Goal: Task Accomplishment & Management: Use online tool/utility

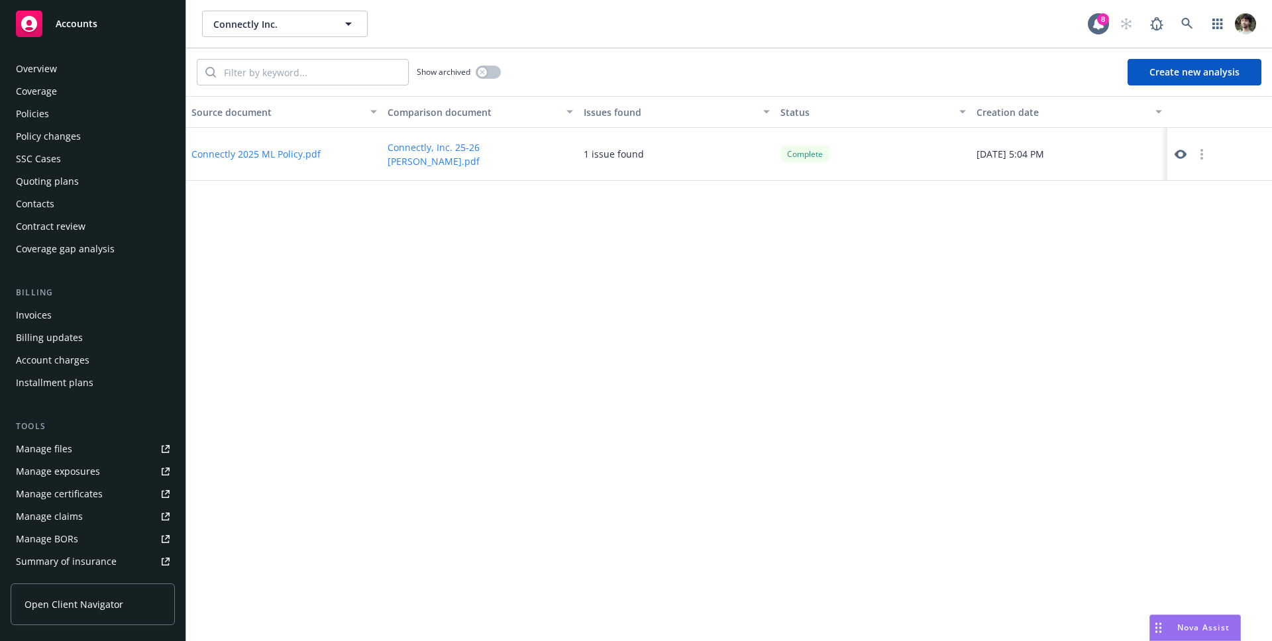
click at [1202, 72] on button "Create new analysis" at bounding box center [1194, 72] width 134 height 26
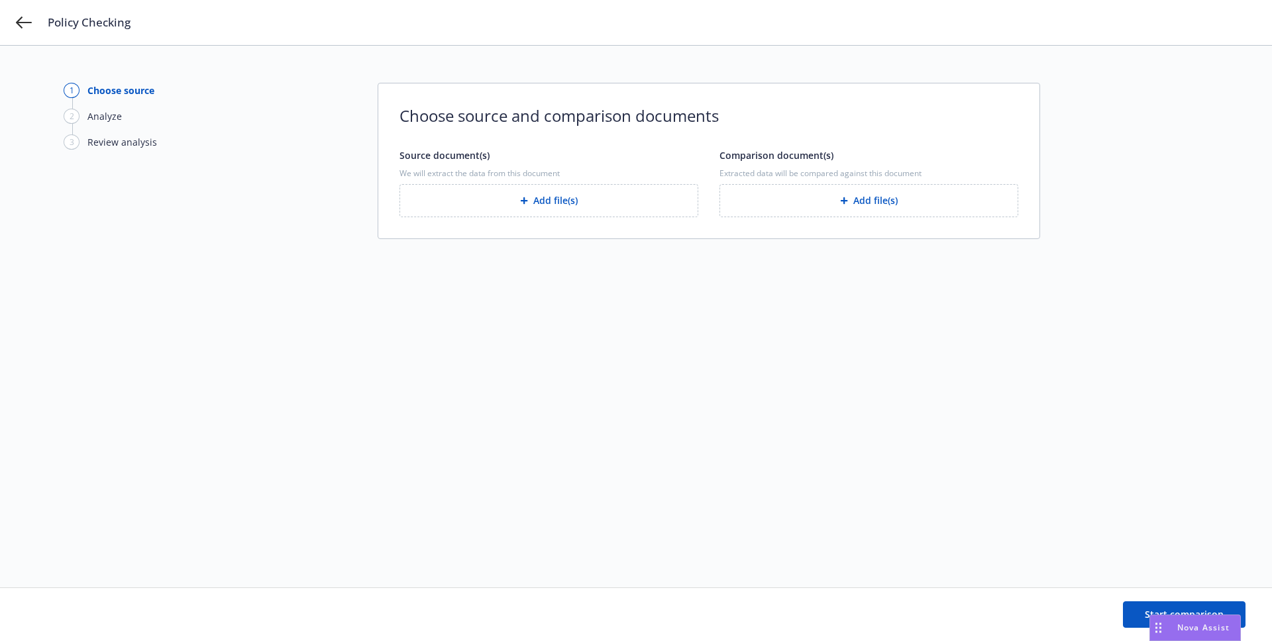
click at [620, 211] on button "Add file(s)" at bounding box center [548, 200] width 299 height 33
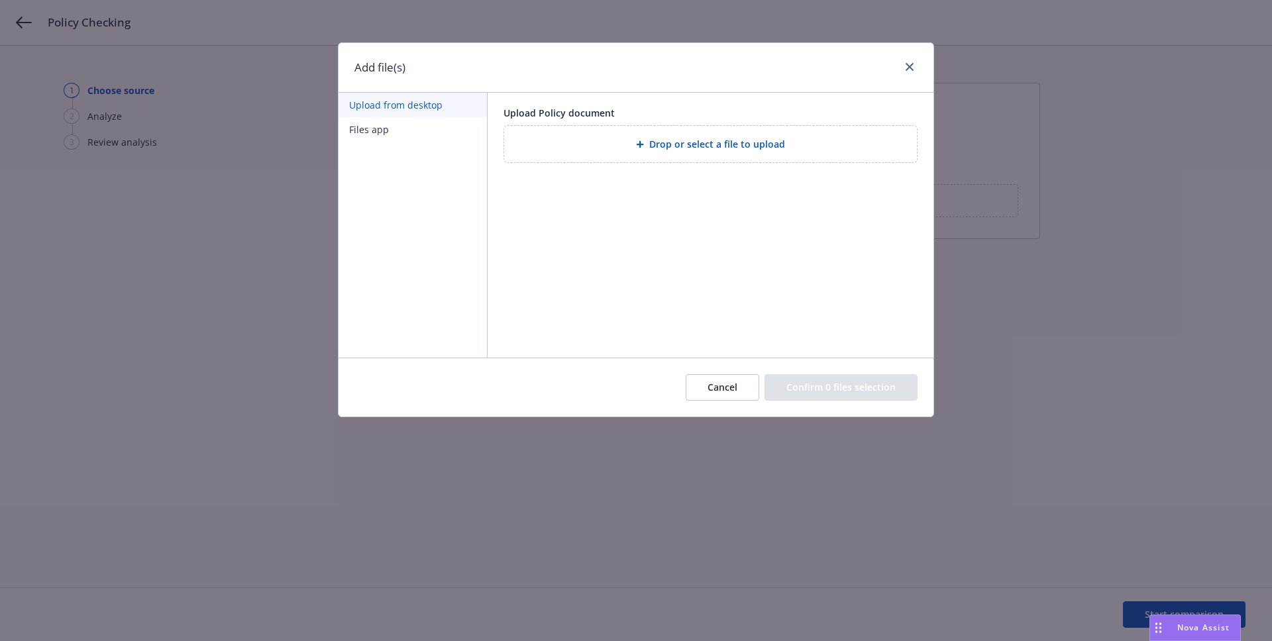
click at [624, 152] on div "Drop or select a file to upload" at bounding box center [710, 144] width 413 height 36
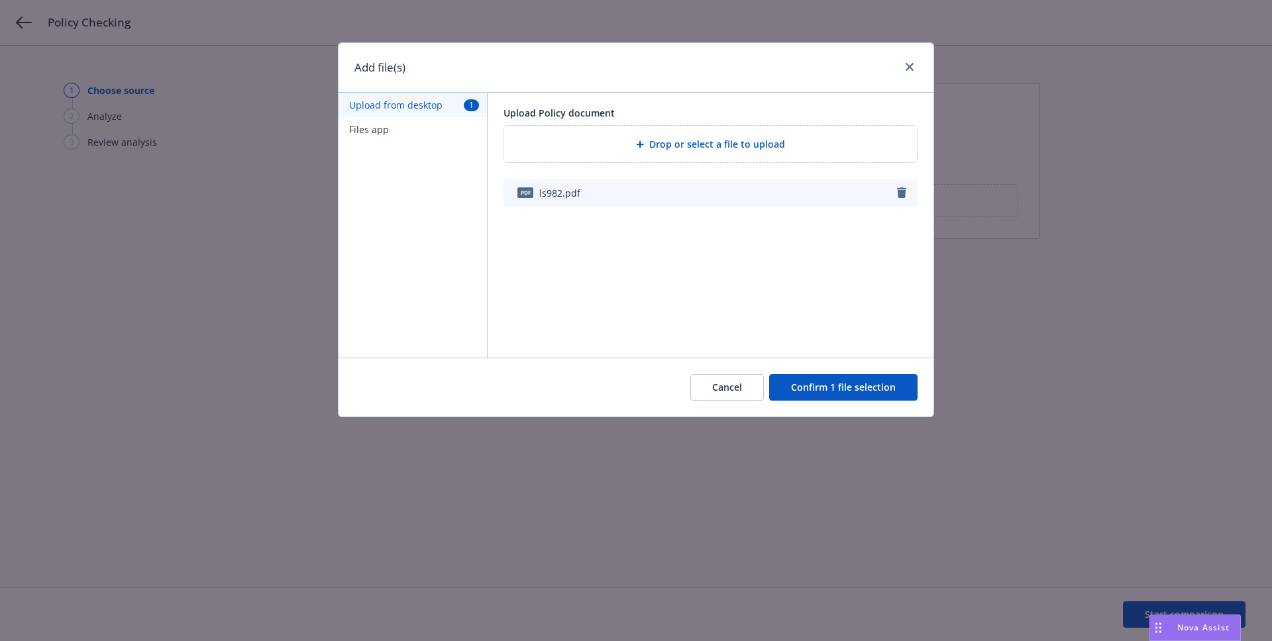
click at [863, 381] on button "Confirm 1 file selection" at bounding box center [843, 387] width 148 height 26
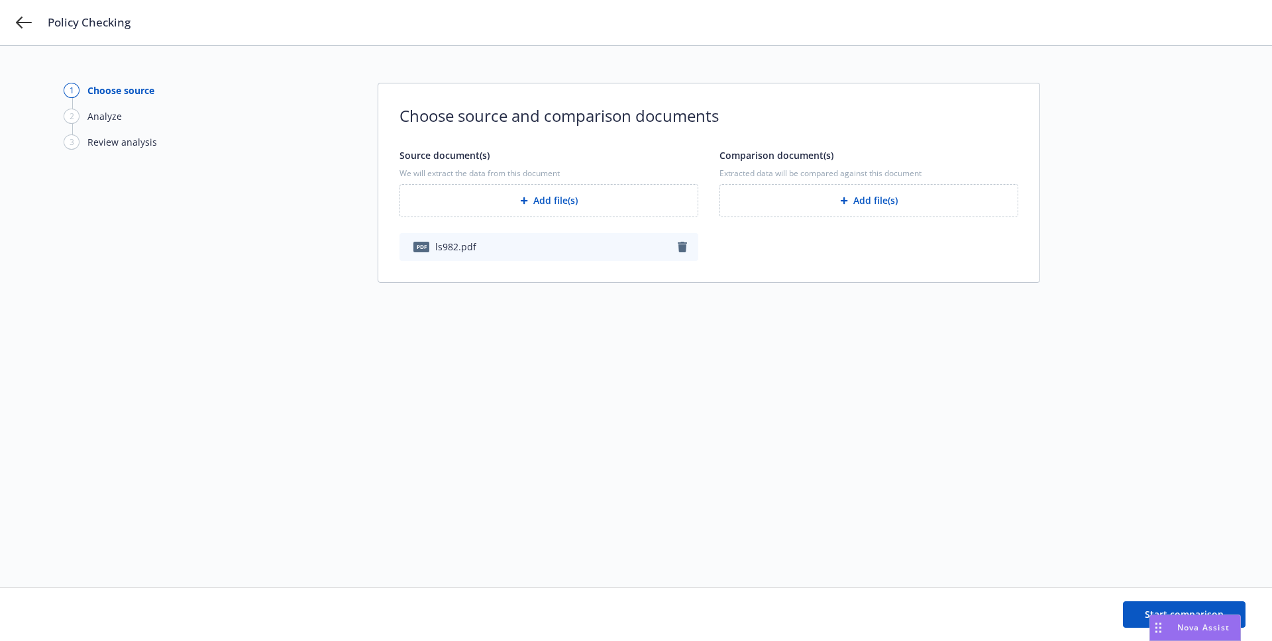
click at [877, 203] on button "Add file(s)" at bounding box center [868, 200] width 299 height 33
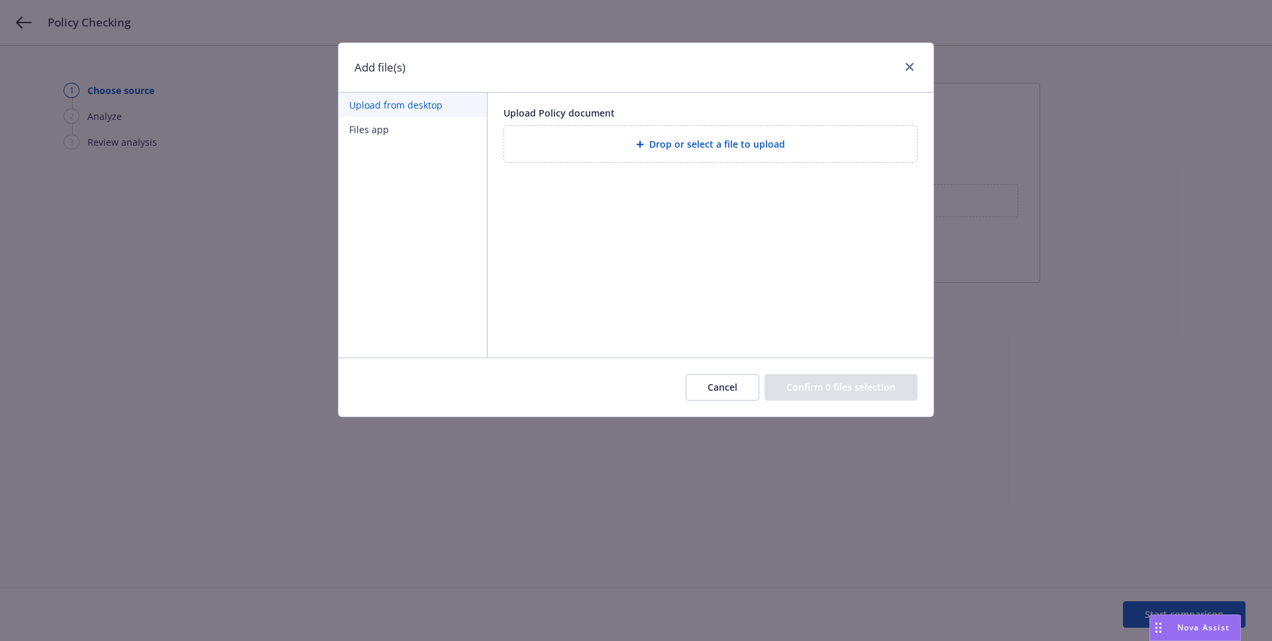
click at [390, 126] on button "Files app" at bounding box center [412, 129] width 148 height 25
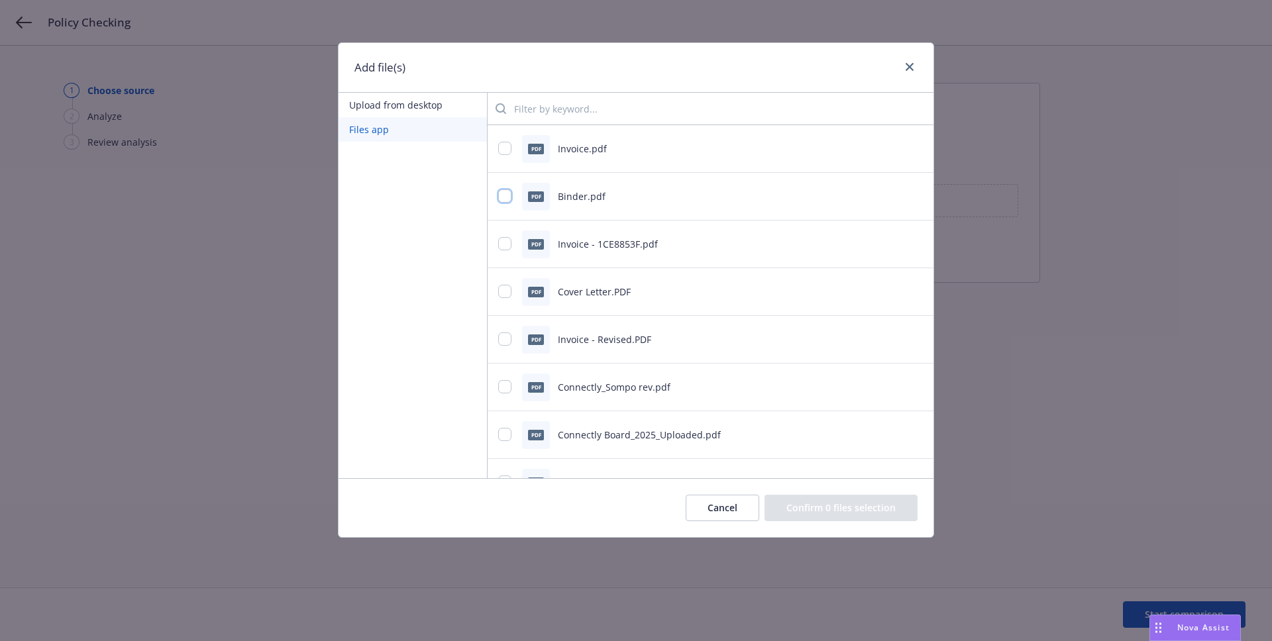
click at [500, 195] on input "checkbox" at bounding box center [504, 195] width 13 height 13
checkbox input "true"
click at [505, 239] on input "checkbox" at bounding box center [504, 243] width 13 height 13
checkbox input "true"
click at [508, 286] on input "checkbox" at bounding box center [504, 291] width 13 height 13
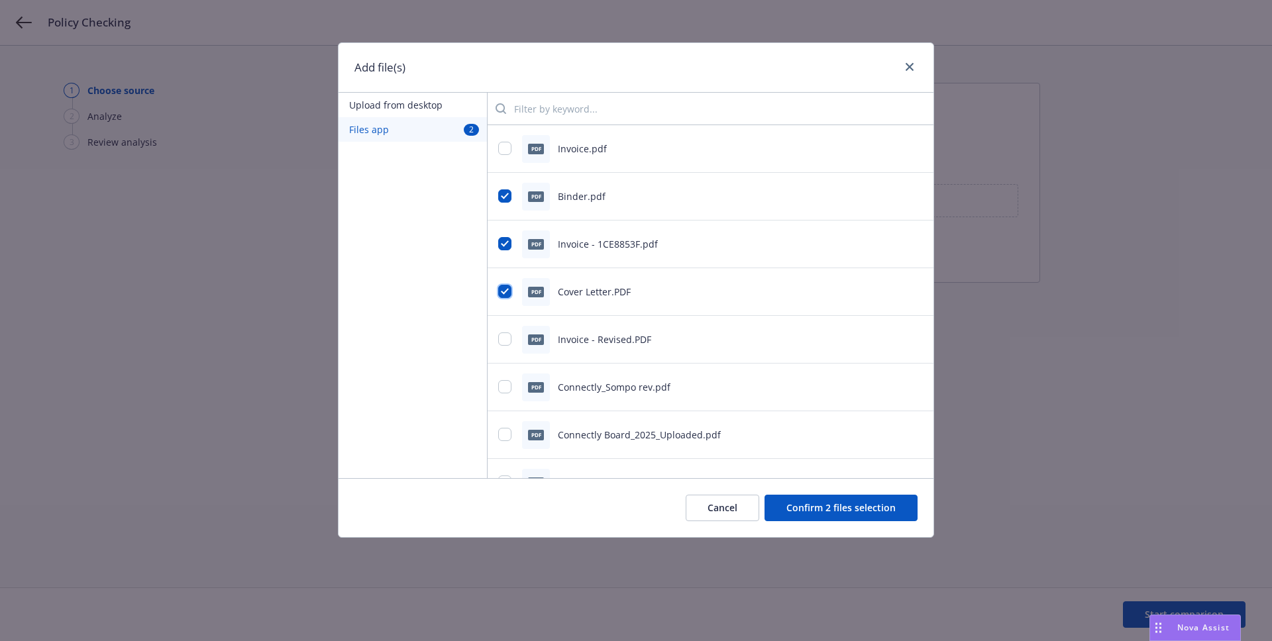
checkbox input "true"
click at [821, 508] on button "Confirm 3 files selection" at bounding box center [840, 508] width 153 height 26
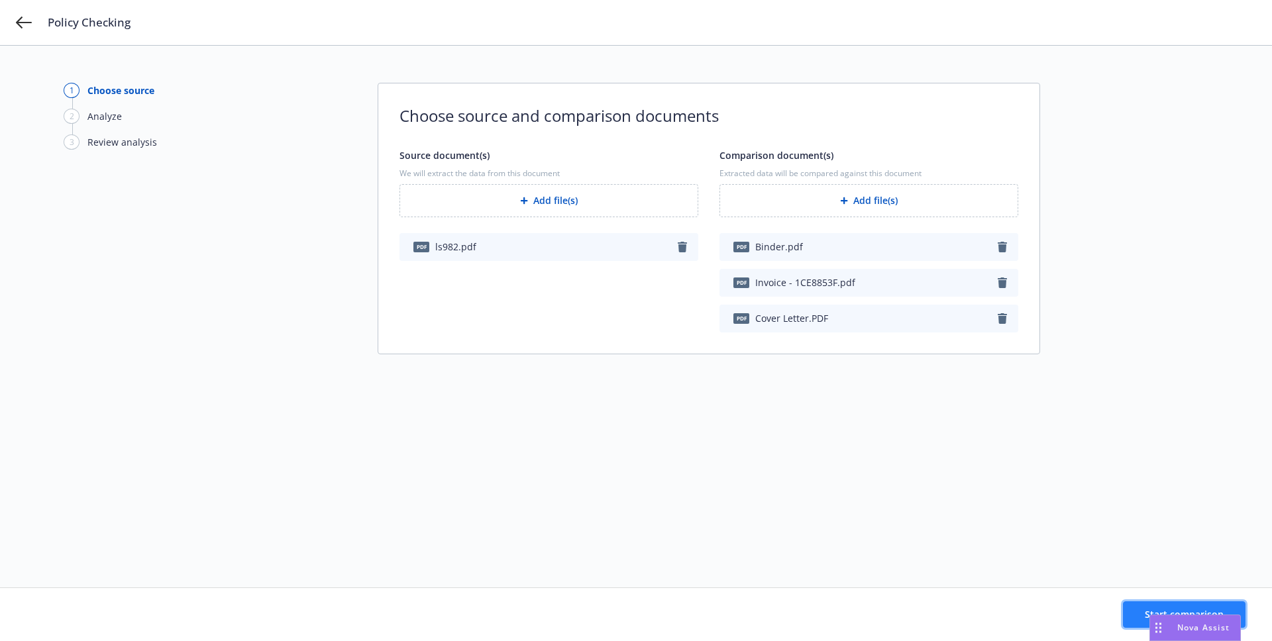
click at [1193, 605] on button "Start comparison" at bounding box center [1184, 614] width 123 height 26
drag, startPoint x: 1170, startPoint y: 625, endPoint x: 986, endPoint y: 629, distance: 183.5
click at [986, 629] on body "Policy Checking 1 Choose source 2 Analyze 3 Review analysis Choose source and c…" at bounding box center [636, 320] width 1272 height 641
drag, startPoint x: 1151, startPoint y: 629, endPoint x: 931, endPoint y: 635, distance: 220.6
click at [942, 635] on div "Drag to move" at bounding box center [950, 627] width 17 height 25
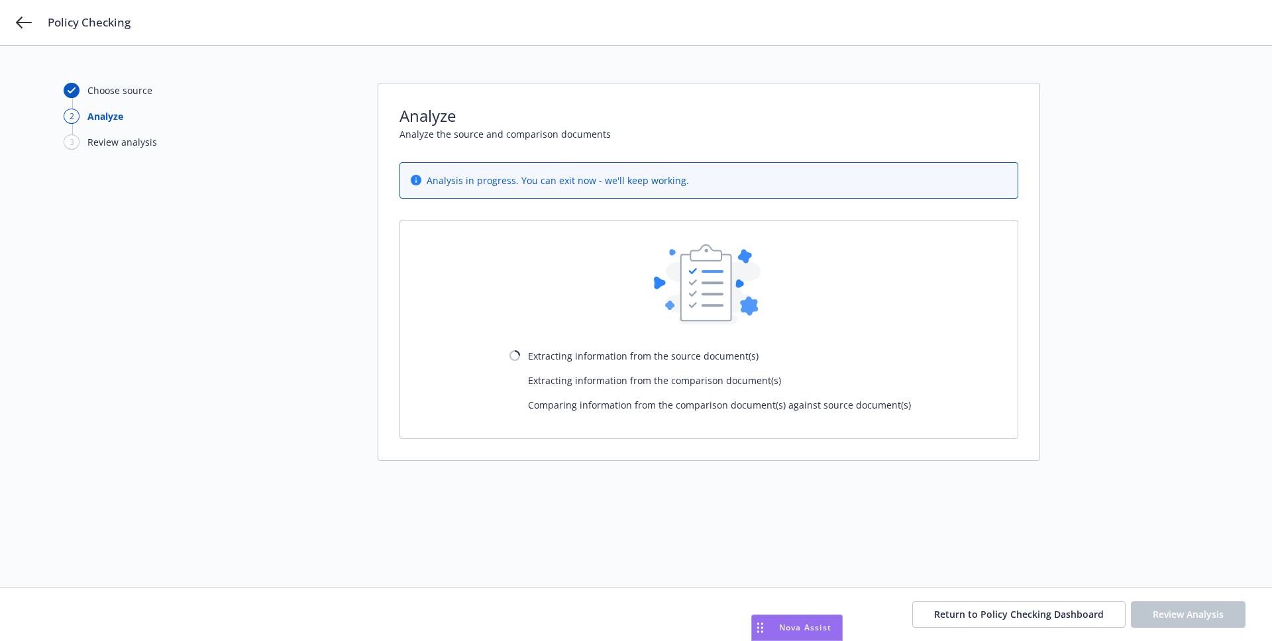
drag, startPoint x: 932, startPoint y: 632, endPoint x: 754, endPoint y: 634, distance: 177.5
click at [754, 634] on div "Drag to move" at bounding box center [760, 627] width 17 height 25
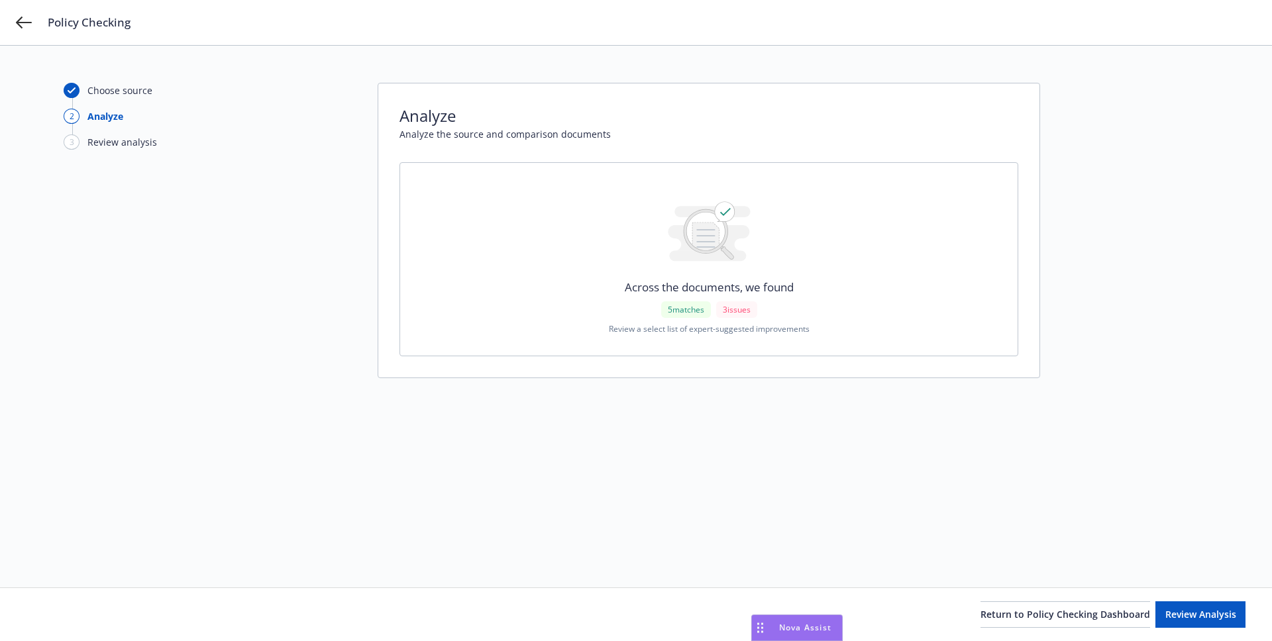
click at [383, 102] on div "Analyze Analyze the source and comparison documents Across the documents, we fo…" at bounding box center [709, 230] width 662 height 295
click at [1155, 607] on button "Review Analysis" at bounding box center [1200, 614] width 90 height 26
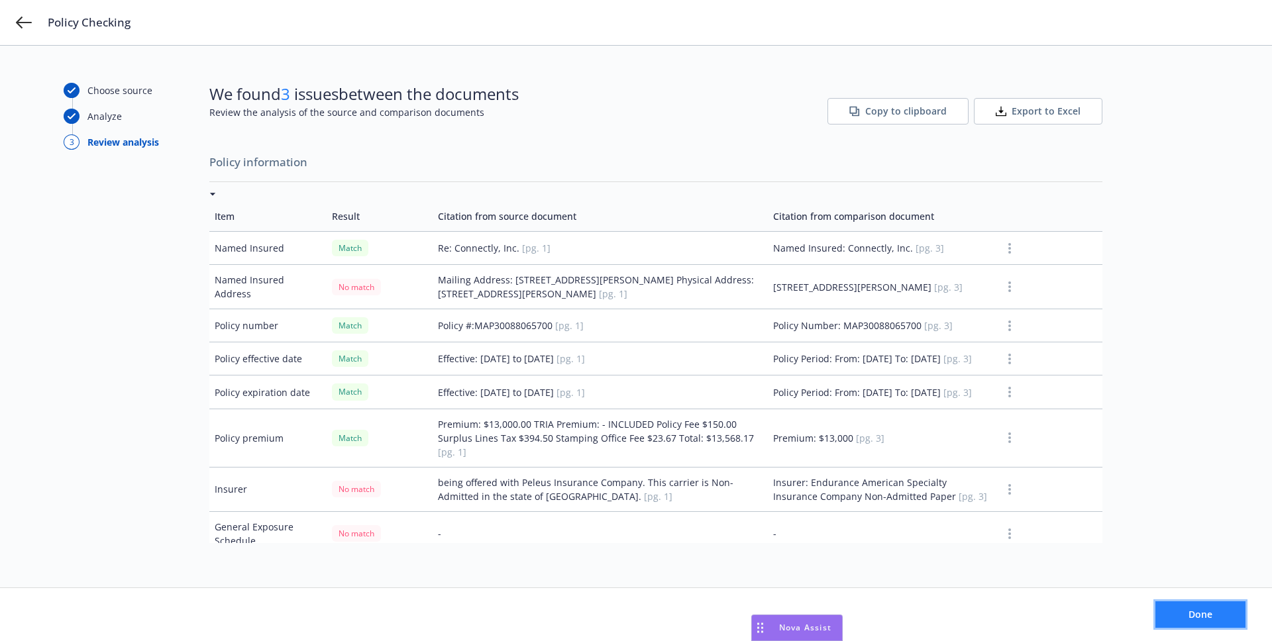
click at [1201, 619] on span "Done" at bounding box center [1200, 614] width 24 height 13
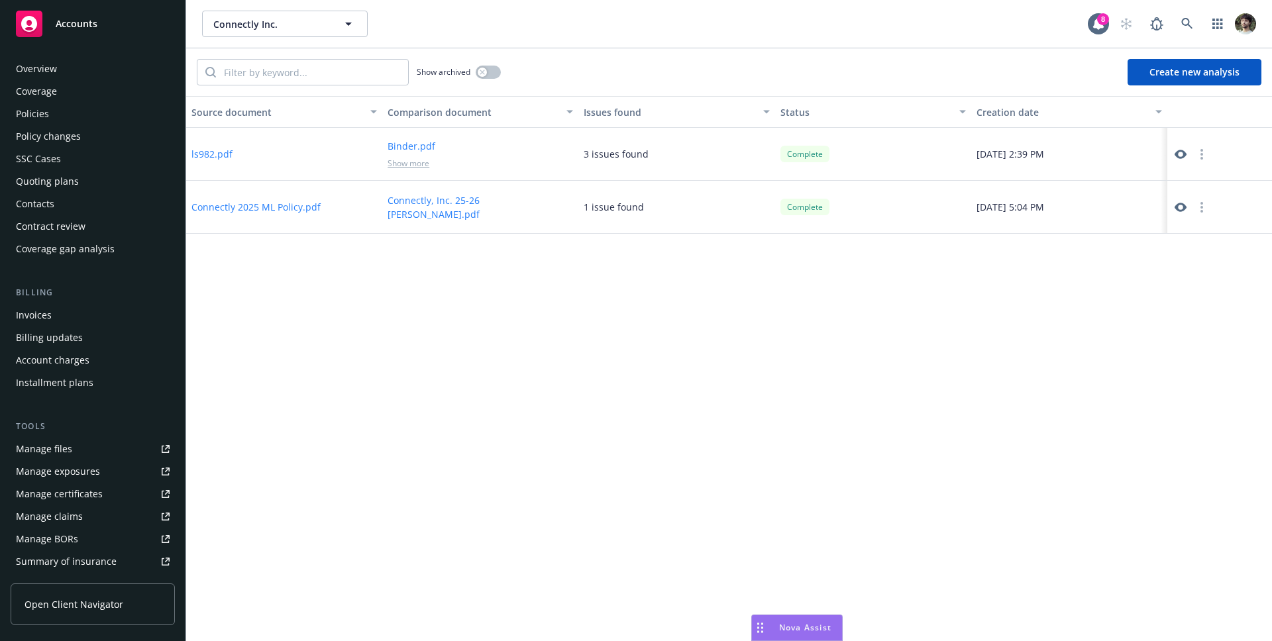
click at [1237, 83] on button "Create new analysis" at bounding box center [1194, 72] width 134 height 26
